Goal: Task Accomplishment & Management: Use online tool/utility

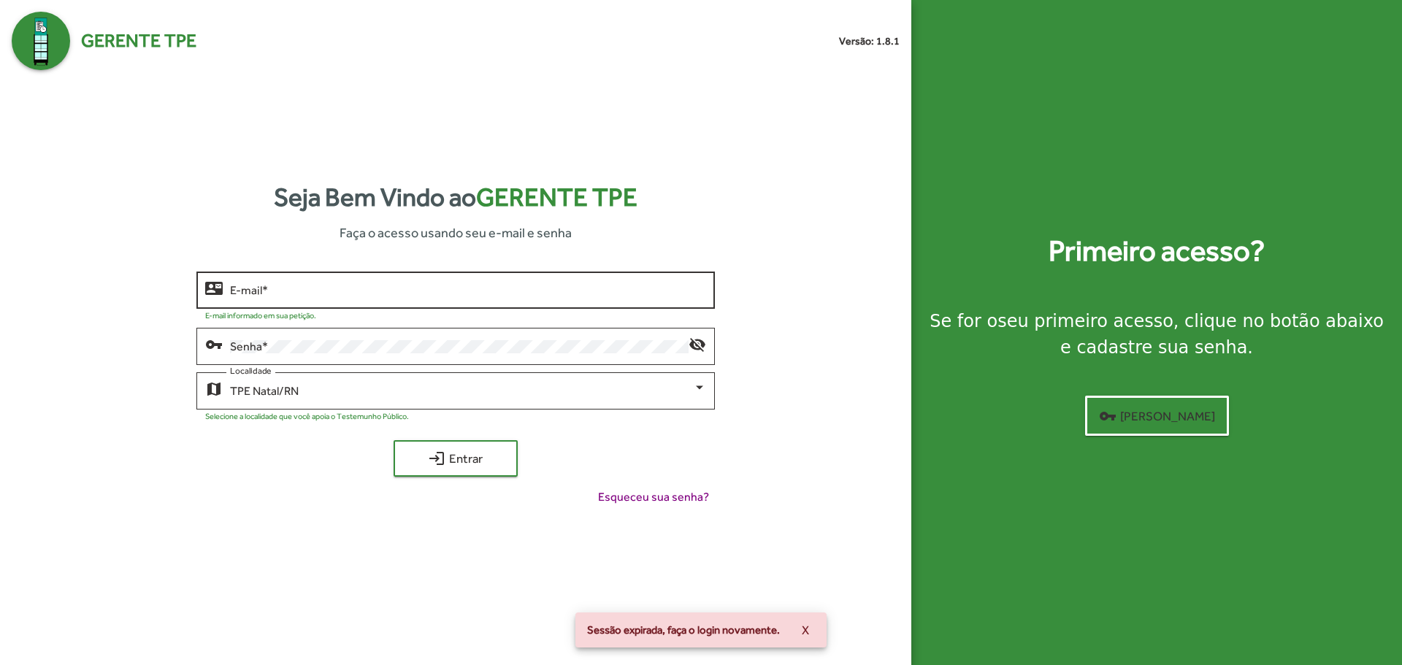
click at [333, 290] on input "E-mail *" at bounding box center [467, 290] width 475 height 13
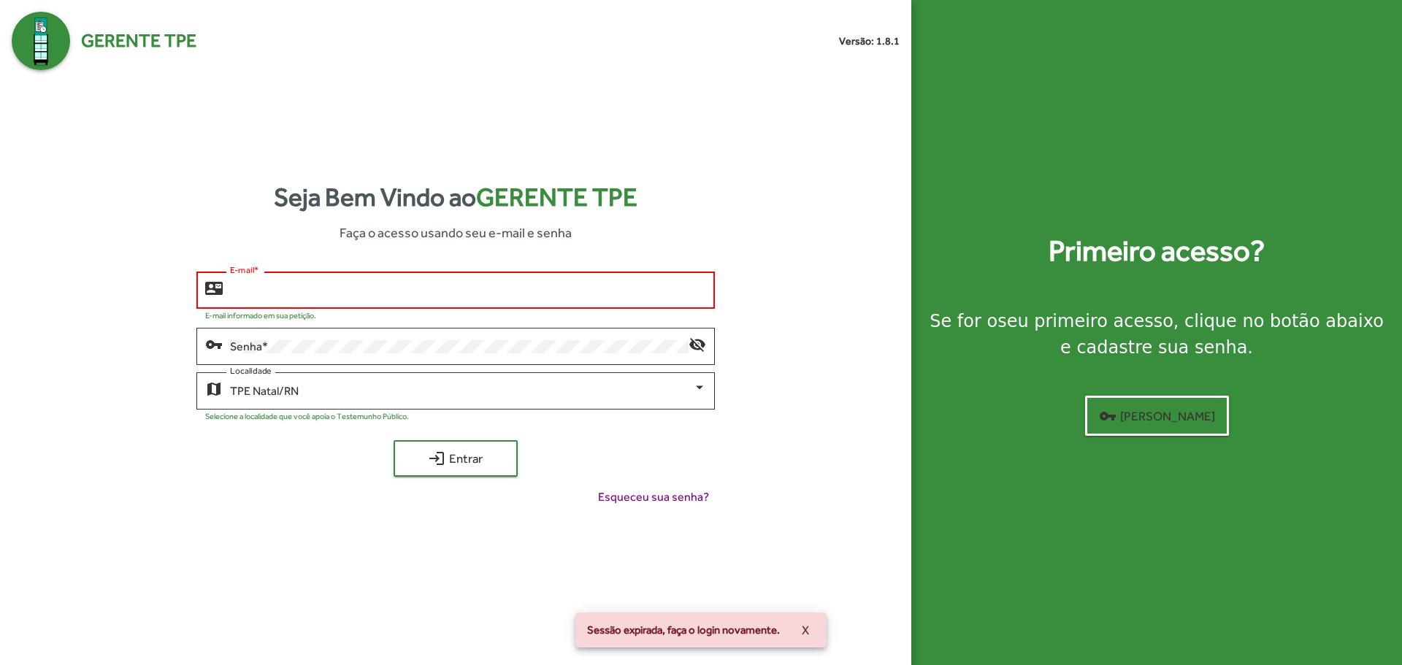
type input "**********"
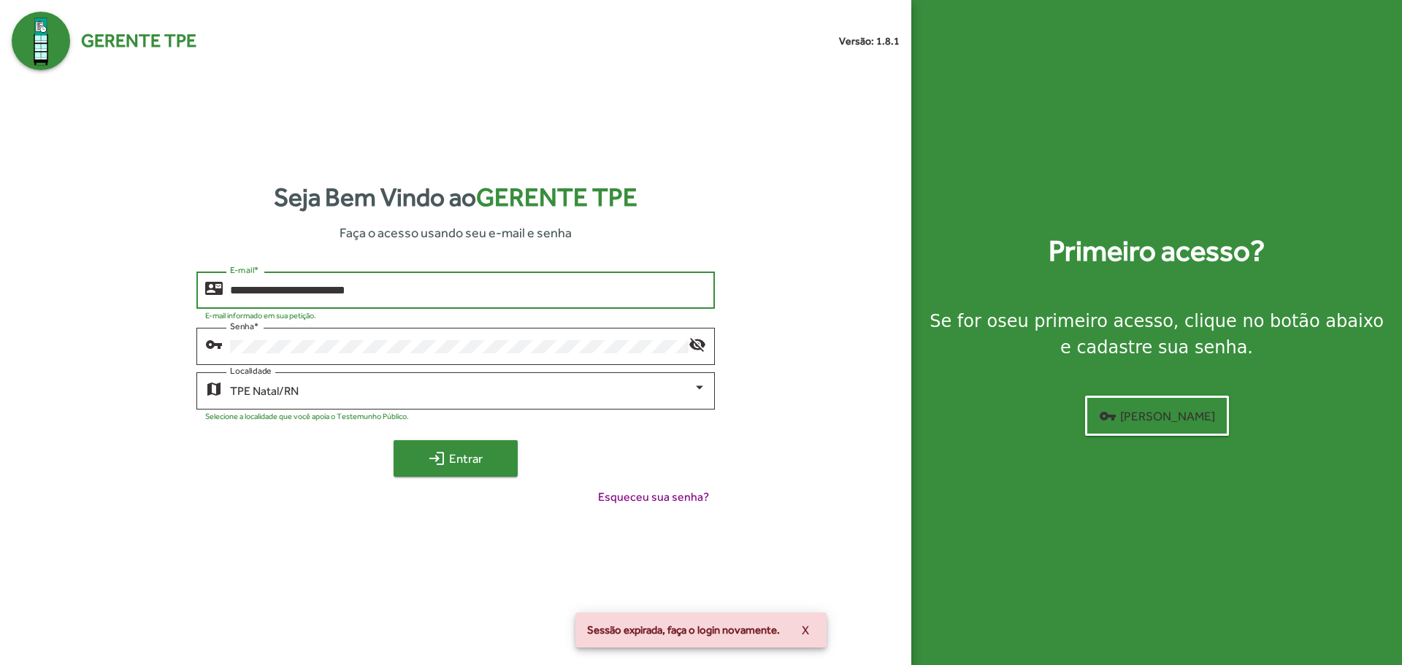
click at [448, 459] on span "login Entrar" at bounding box center [456, 459] width 98 height 26
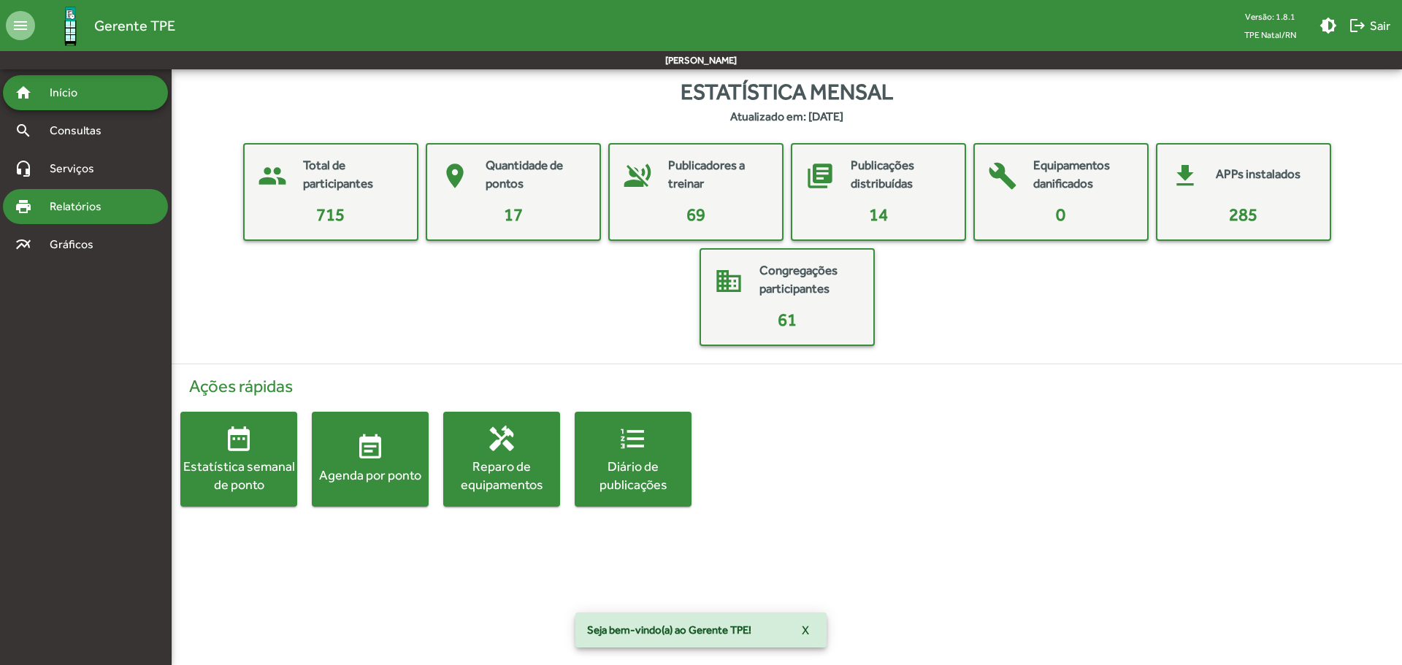
click at [109, 215] on div "print Relatórios" at bounding box center [85, 206] width 165 height 35
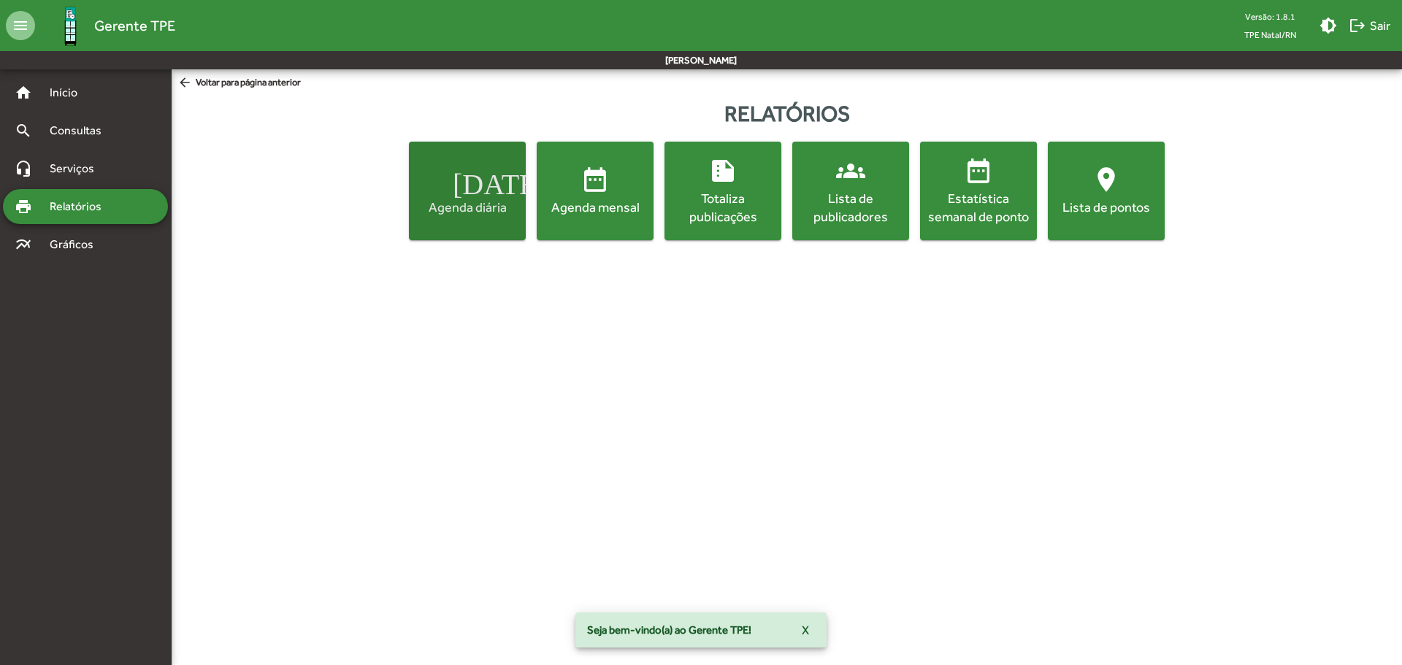
click at [411, 196] on button "[DATE] Agenda diária" at bounding box center [467, 191] width 117 height 99
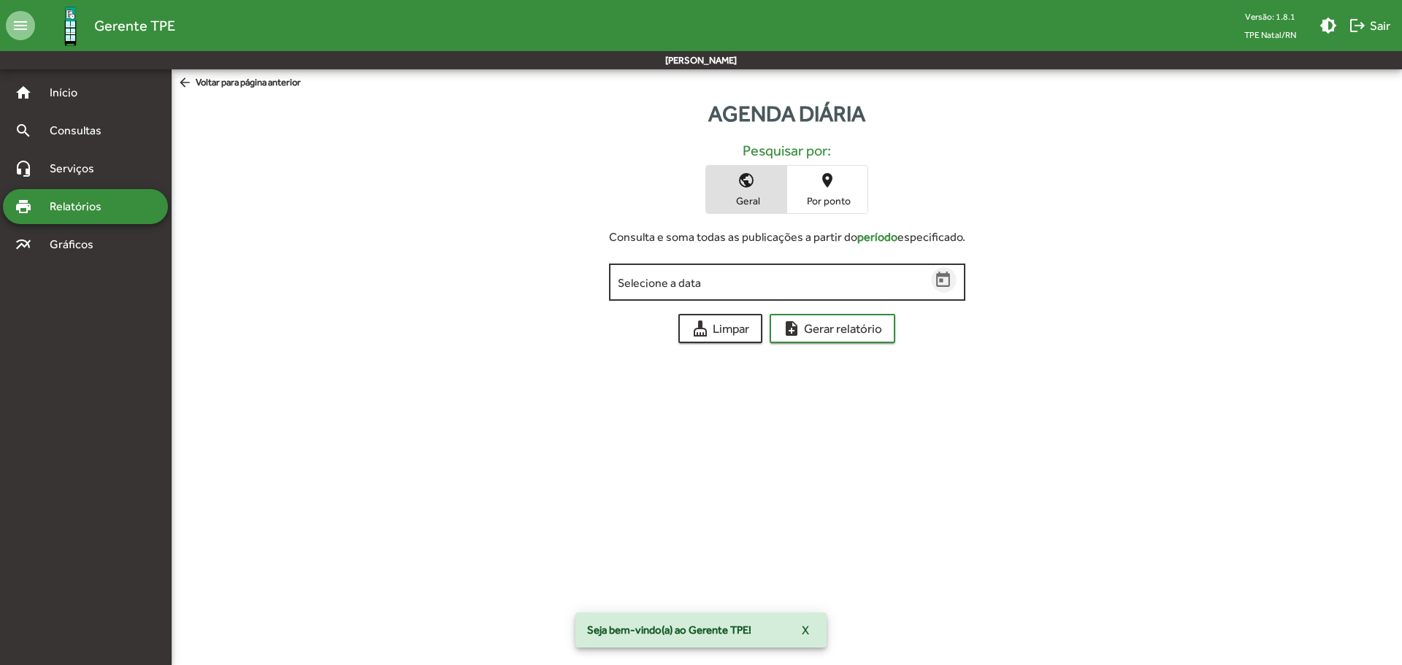
click at [942, 281] on icon "Open calendar" at bounding box center [943, 279] width 14 height 15
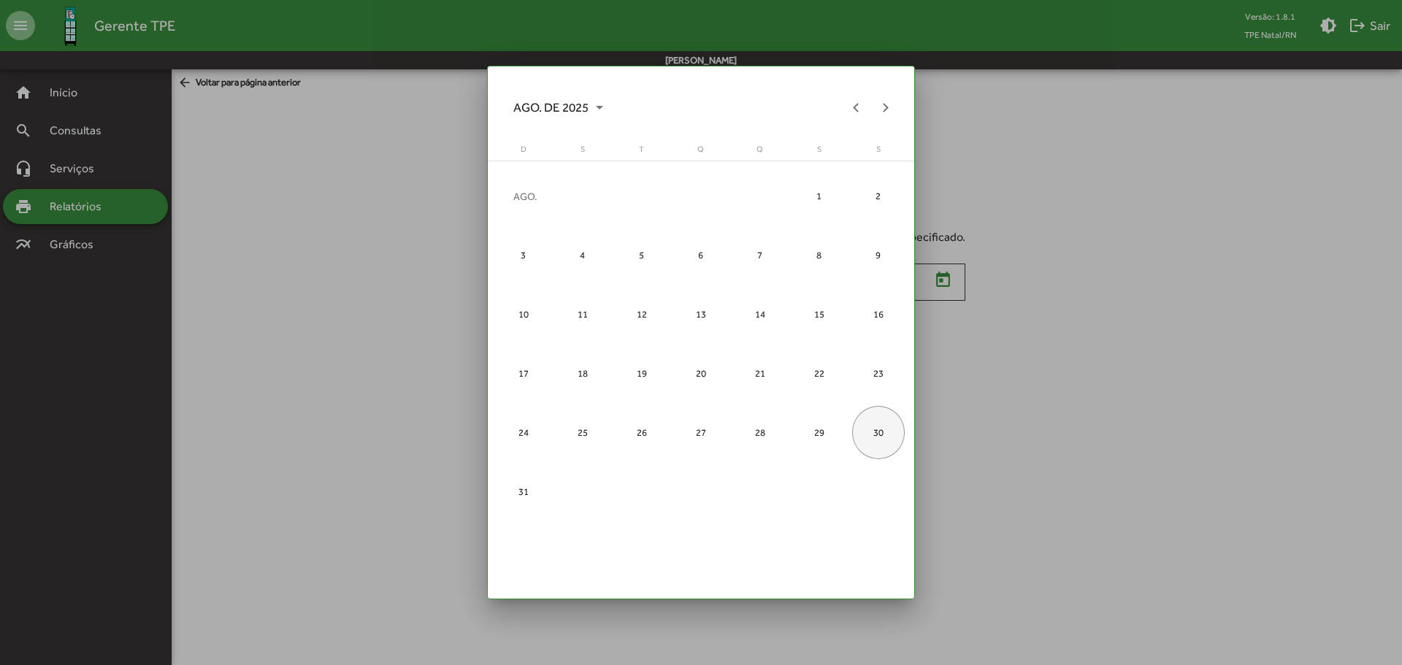
click at [876, 430] on div "30" at bounding box center [878, 432] width 53 height 53
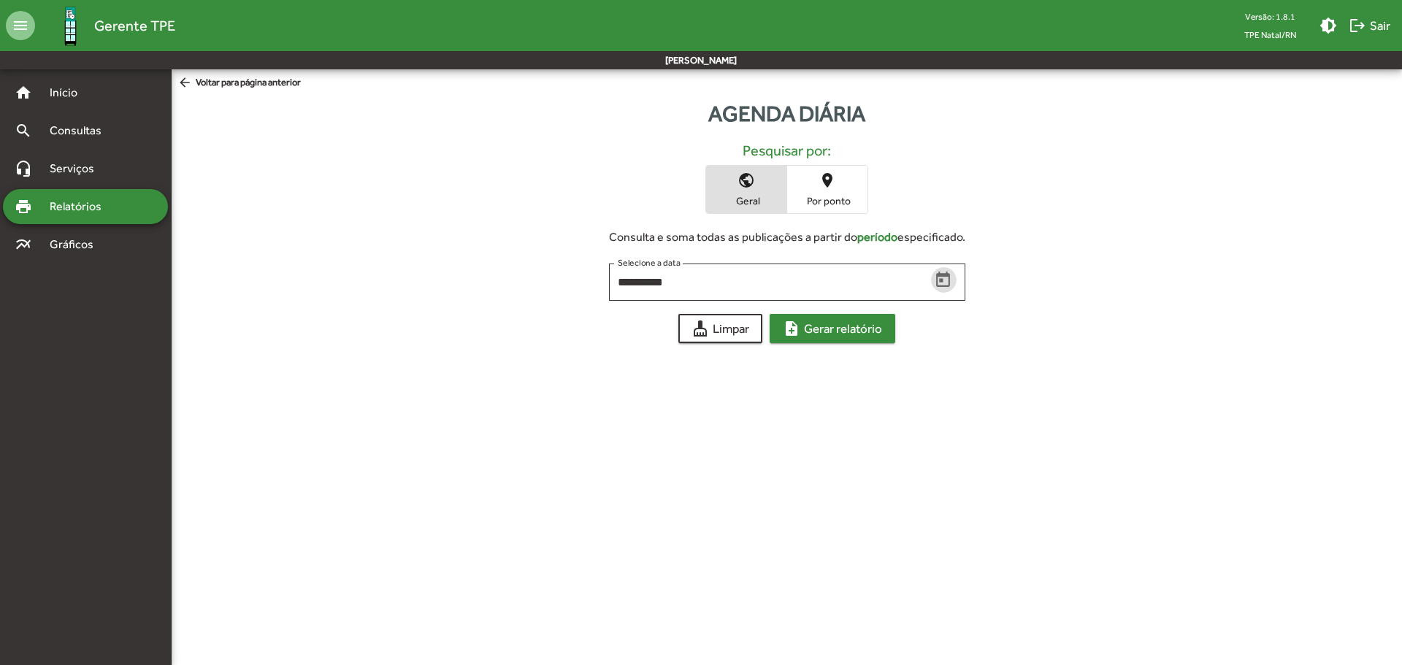
click at [827, 337] on span "note_add Gerar relatório" at bounding box center [832, 329] width 99 height 26
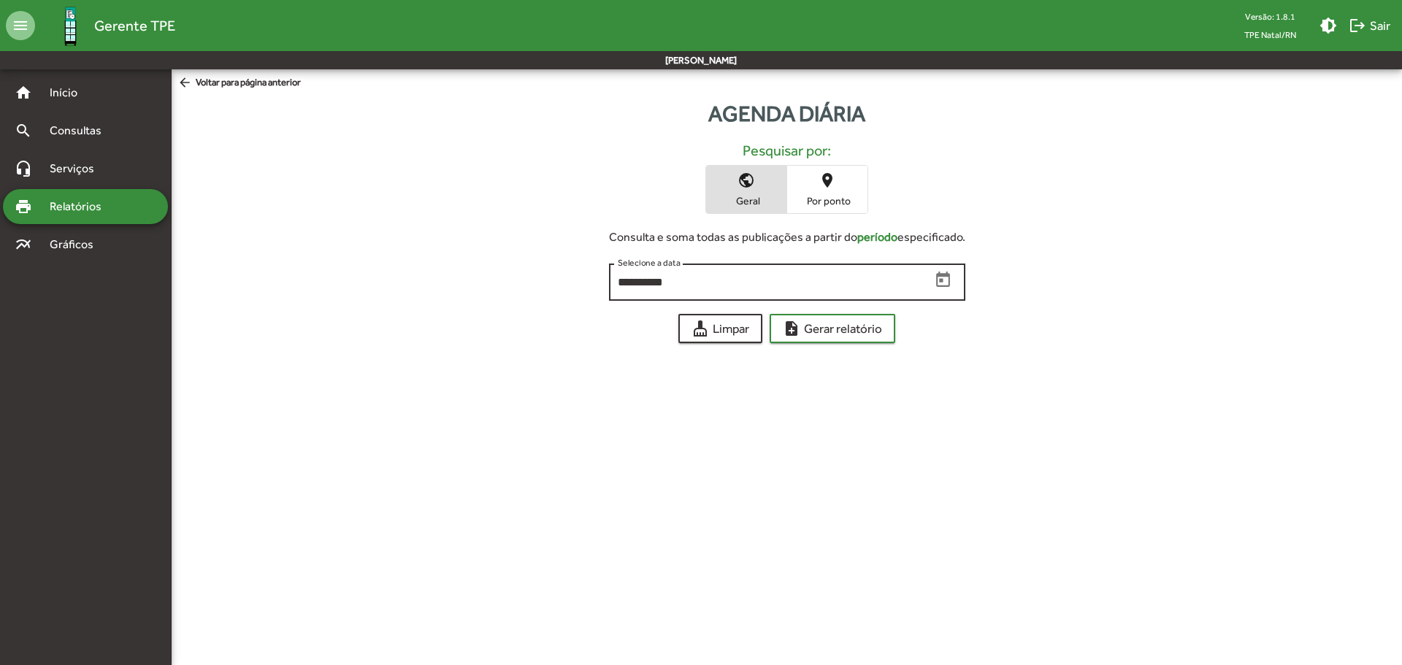
click at [945, 279] on icon "Open calendar" at bounding box center [943, 280] width 19 height 19
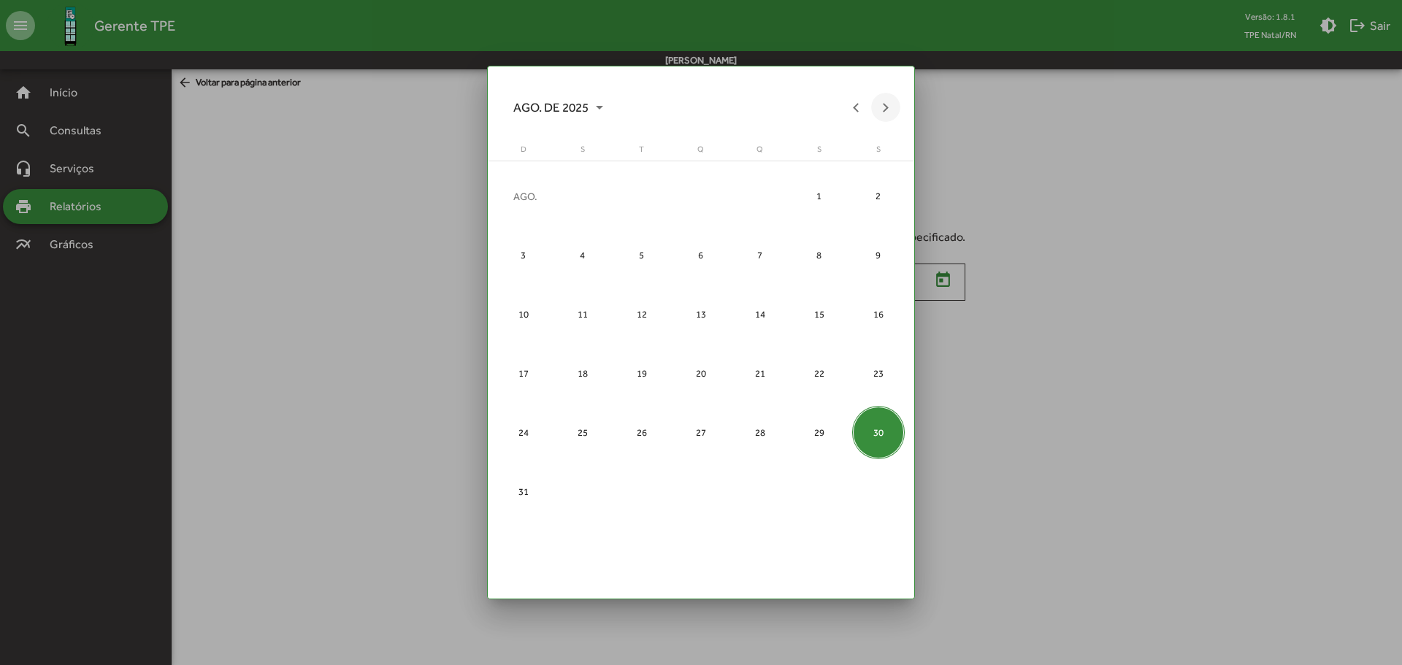
click at [883, 108] on button "Next month" at bounding box center [885, 107] width 29 height 29
click at [574, 262] on div "1" at bounding box center [583, 255] width 53 height 53
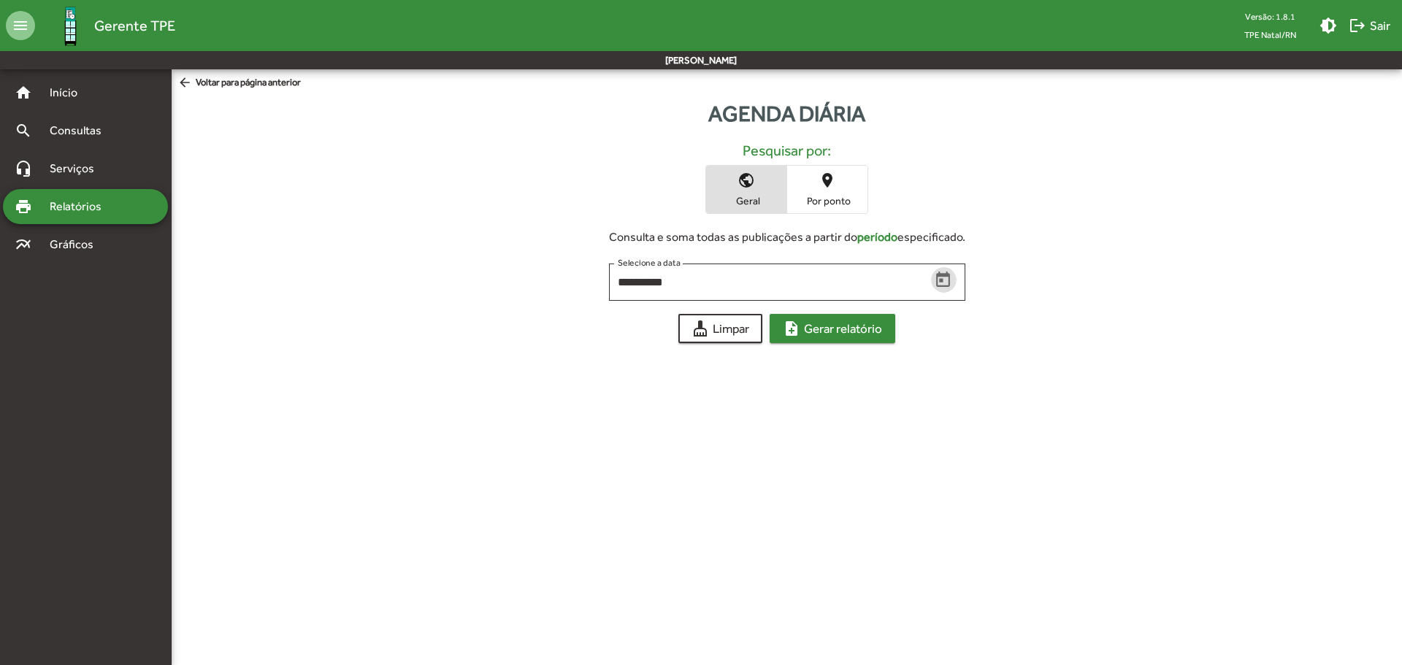
click at [810, 323] on span "note_add Gerar relatório" at bounding box center [832, 329] width 99 height 26
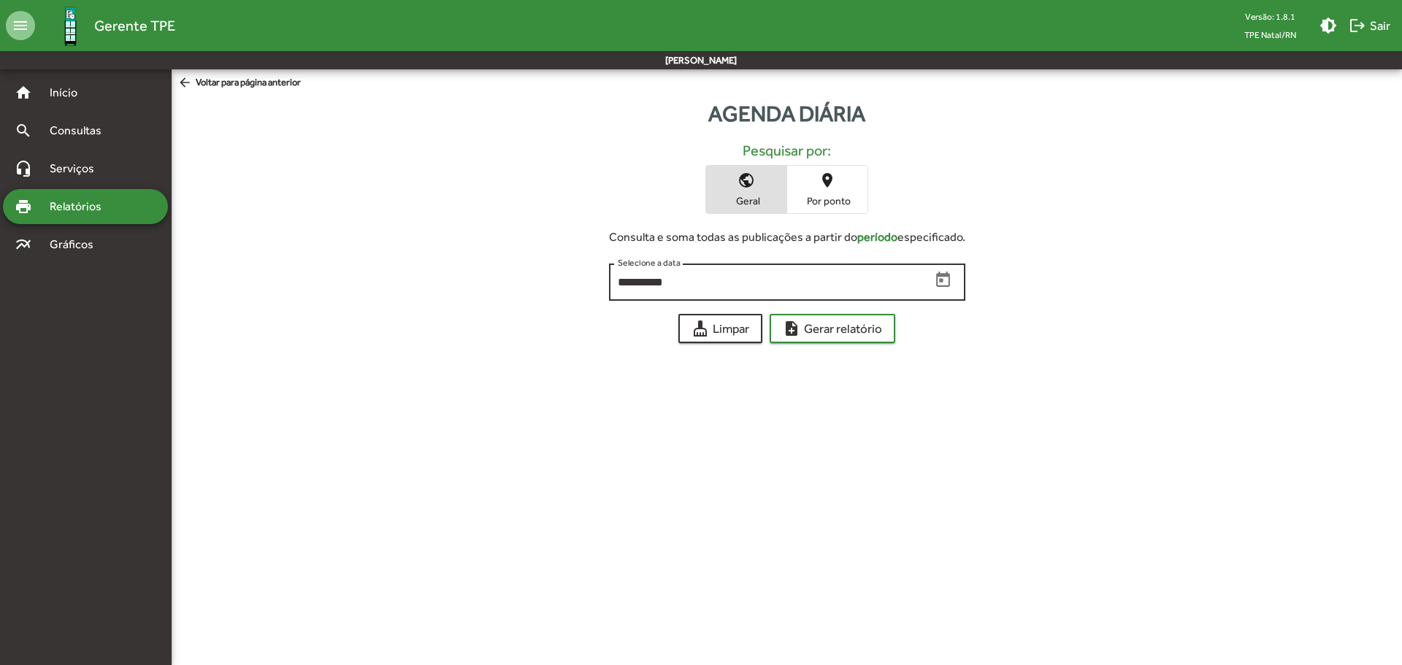
click at [934, 286] on icon "Open calendar" at bounding box center [943, 280] width 19 height 19
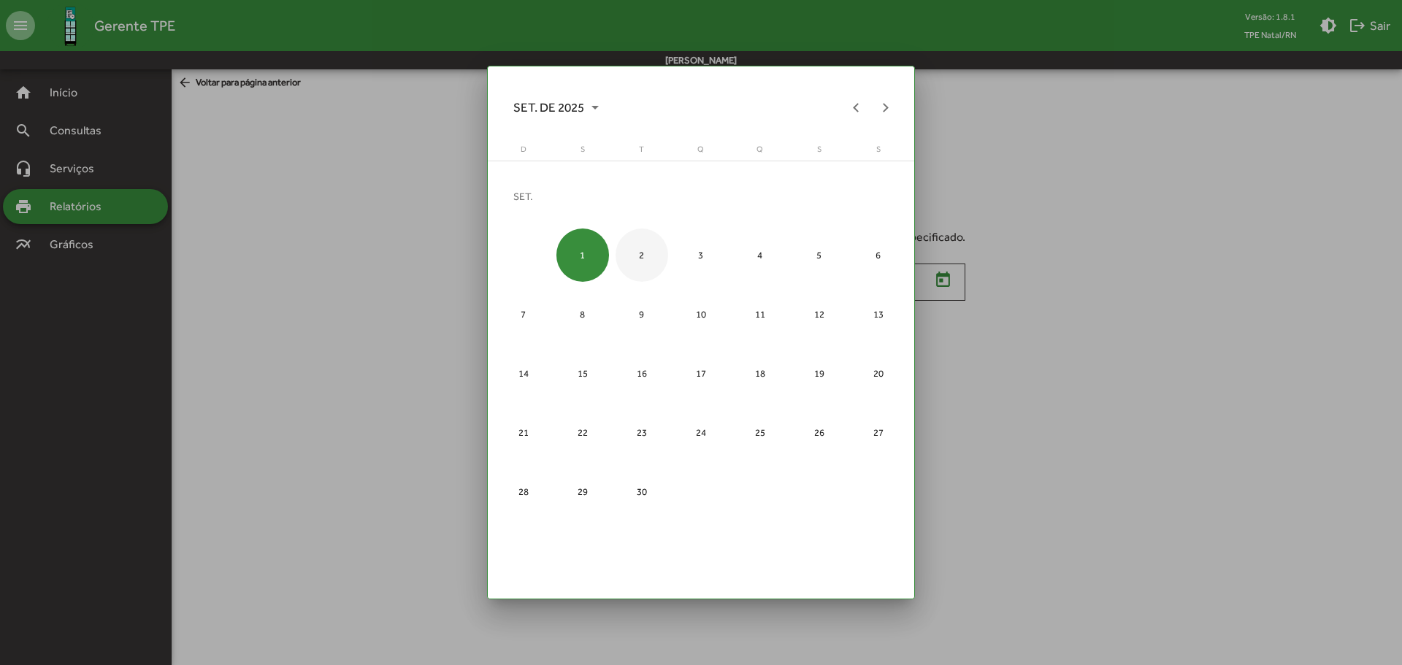
click at [630, 267] on div "2" at bounding box center [642, 255] width 53 height 53
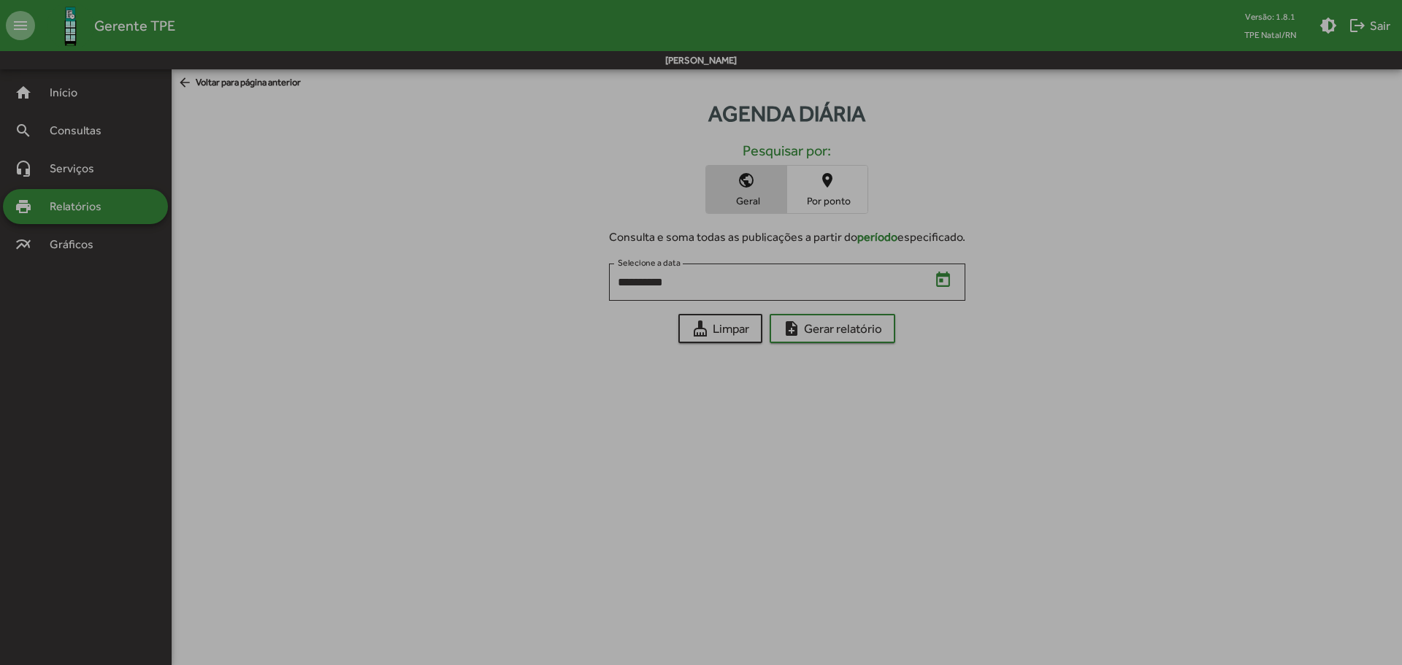
type input "**********"
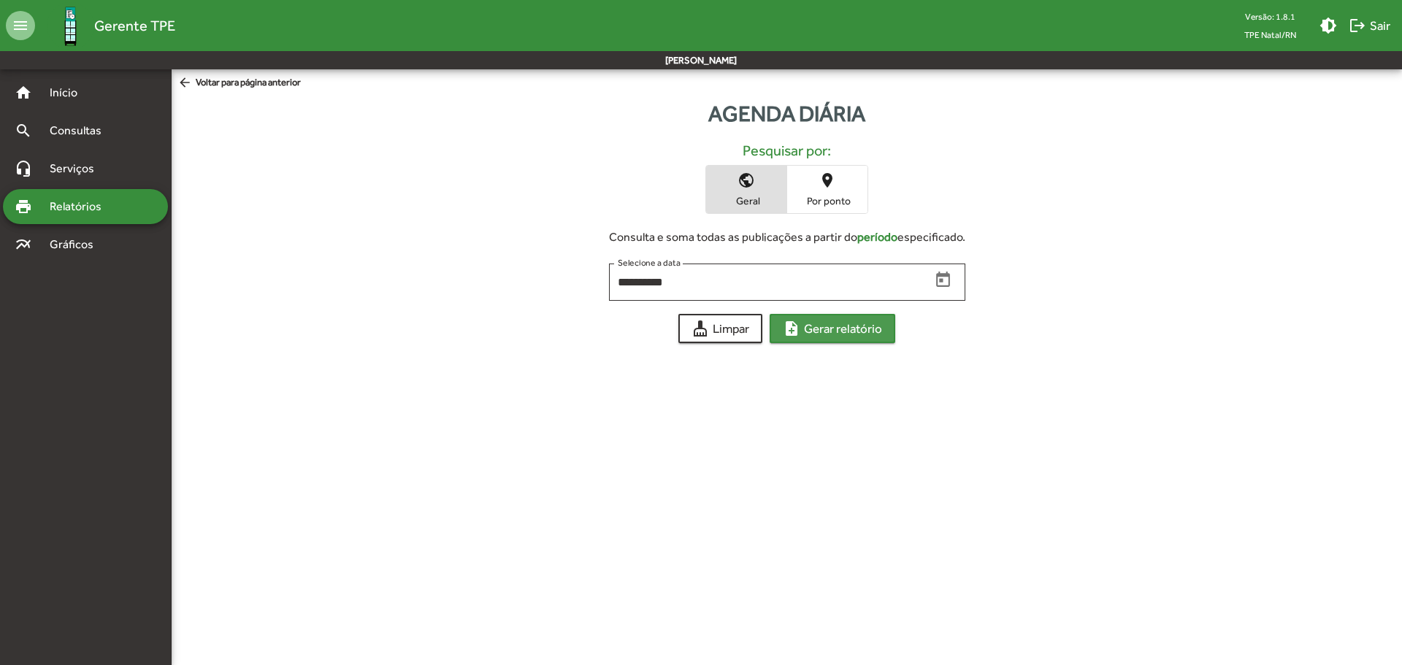
click at [831, 325] on span "note_add Gerar relatório" at bounding box center [832, 329] width 99 height 26
